Goal: Find contact information: Find contact information

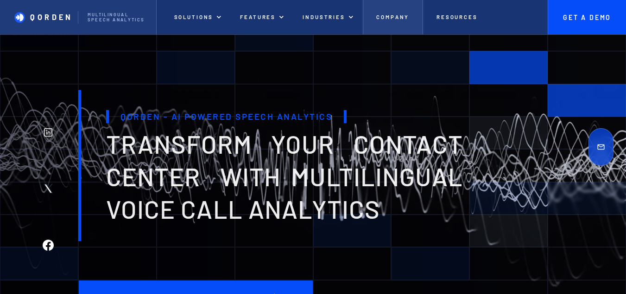
click at [396, 14] on p "Company" at bounding box center [393, 17] width 33 height 6
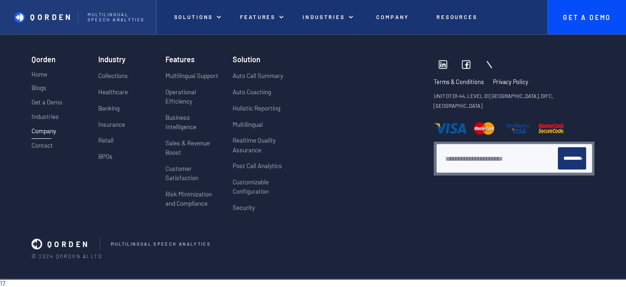
scroll to position [2242, 0]
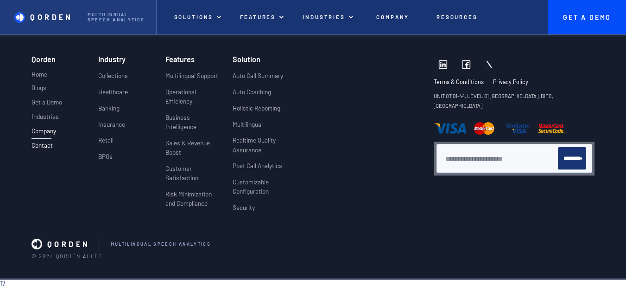
click at [47, 141] on p "Contact" at bounding box center [42, 144] width 21 height 7
